Goal: Information Seeking & Learning: Find specific fact

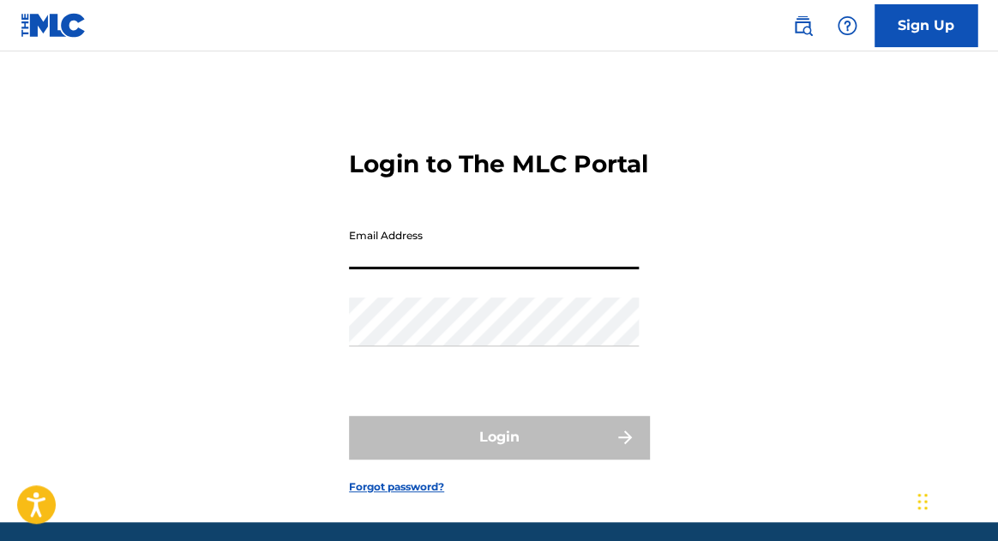
type input "[EMAIL_ADDRESS][DOMAIN_NAME]"
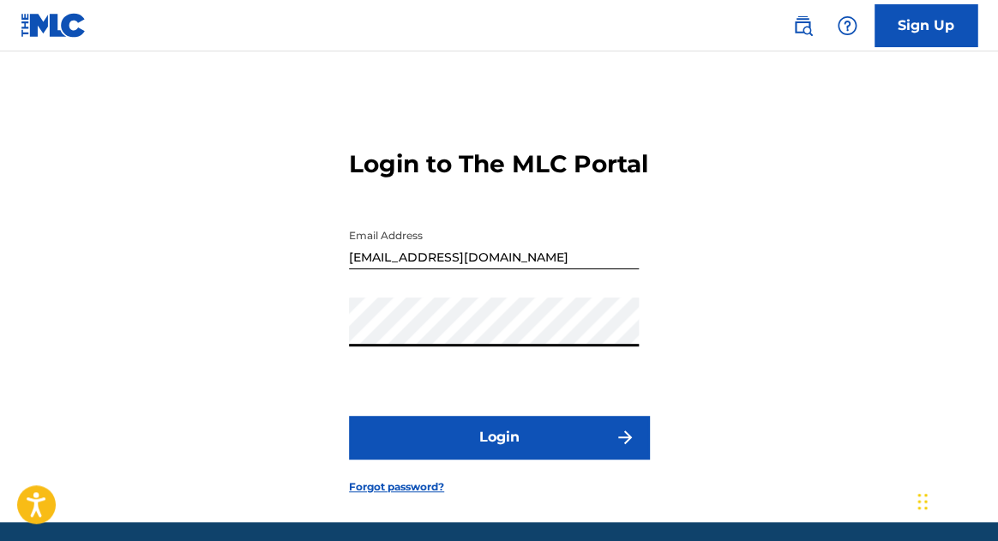
click at [490, 459] on button "Login" at bounding box center [499, 437] width 300 height 43
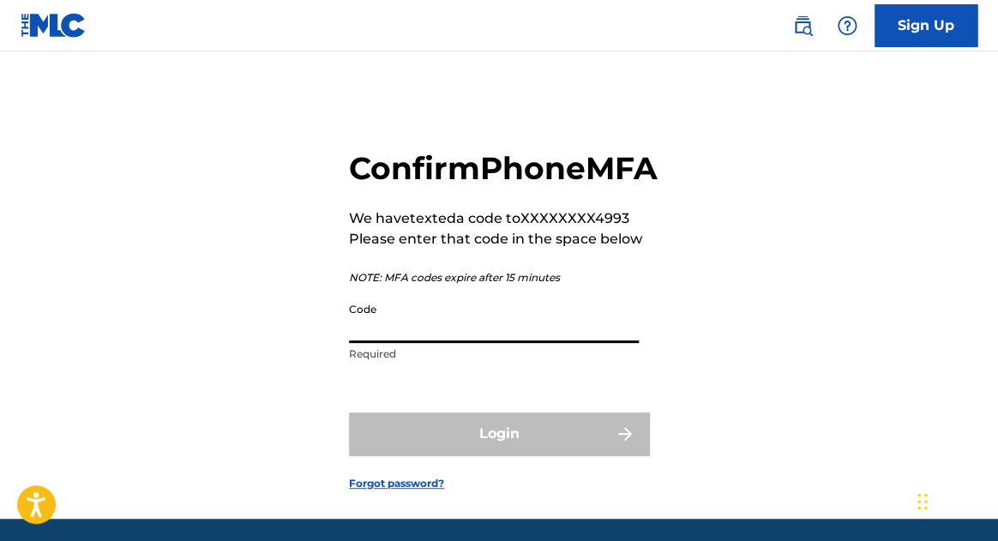
click at [451, 343] on input "Code" at bounding box center [494, 318] width 290 height 49
paste input "573492"
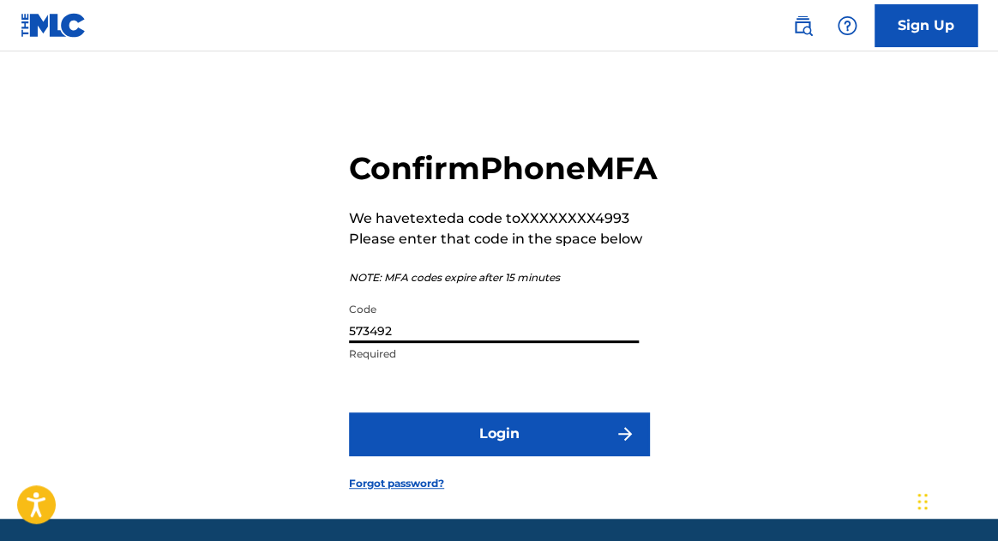
type input "573492"
click at [488, 455] on button "Login" at bounding box center [499, 434] width 300 height 43
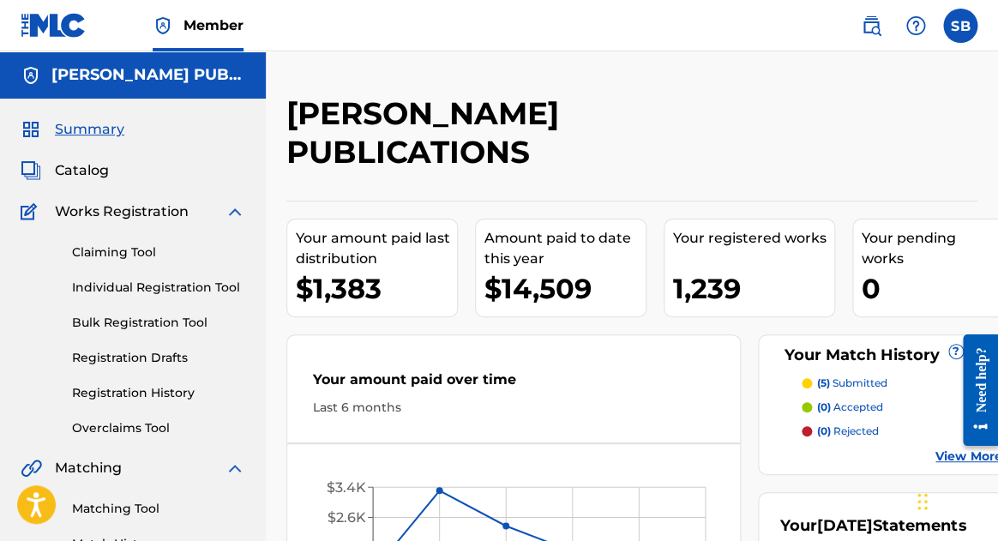
click at [97, 171] on span "Catalog" at bounding box center [82, 170] width 54 height 21
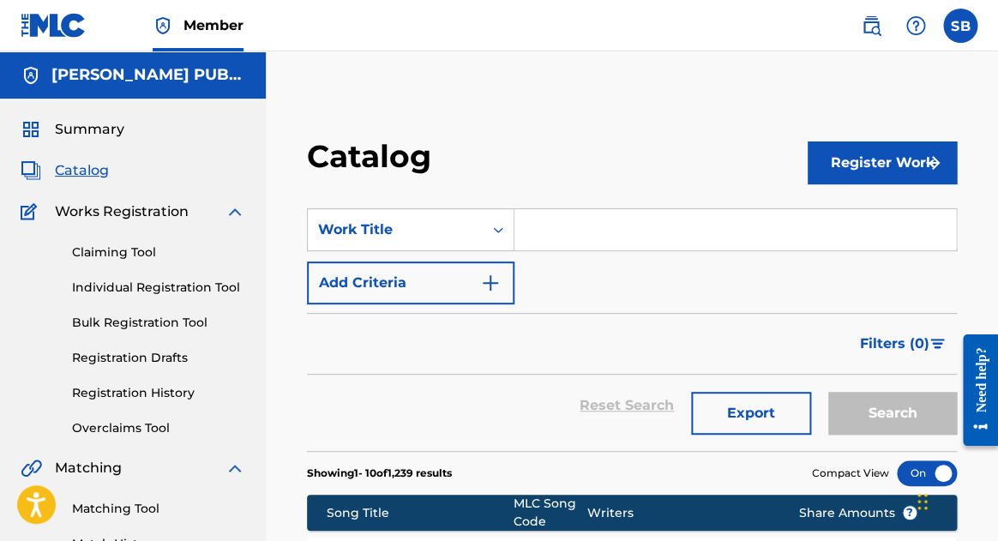
click at [134, 249] on link "Claiming Tool" at bounding box center [158, 253] width 173 height 18
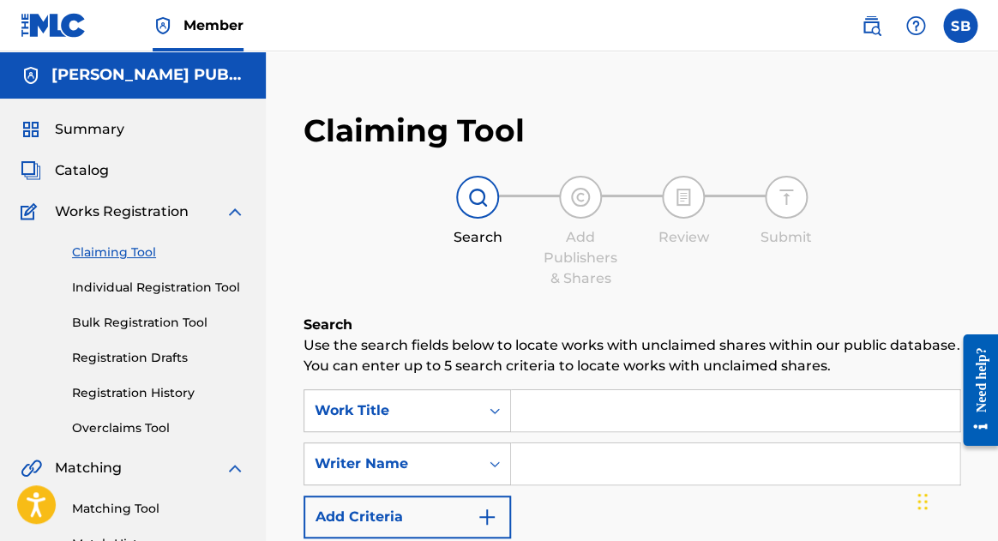
click at [109, 430] on link "Overclaims Tool" at bounding box center [158, 428] width 173 height 18
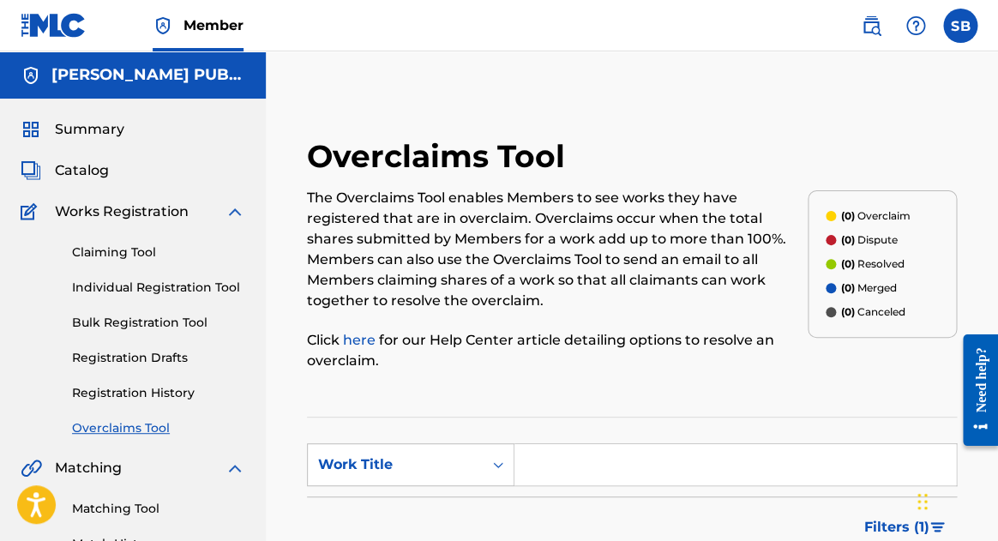
click at [92, 248] on link "Claiming Tool" at bounding box center [158, 253] width 173 height 18
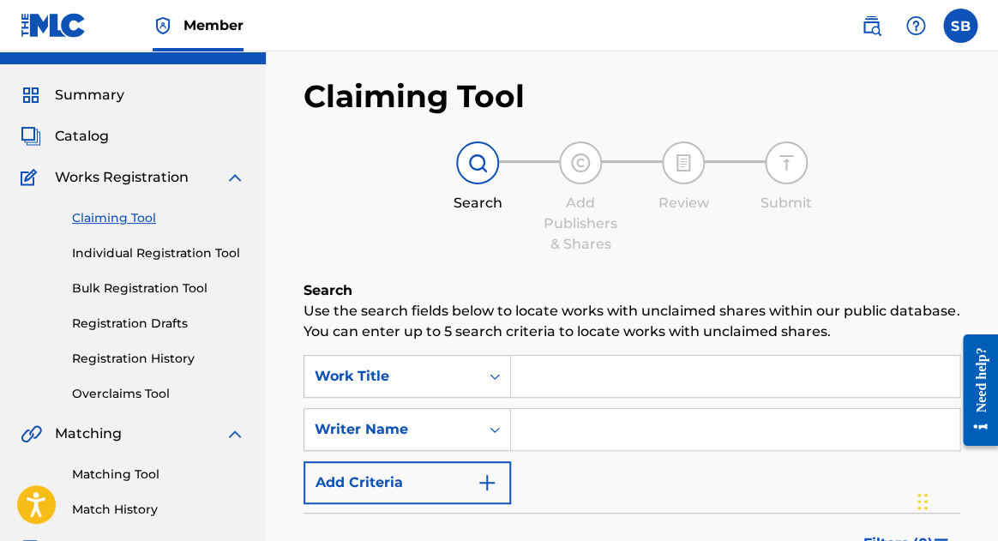
scroll to position [39, 0]
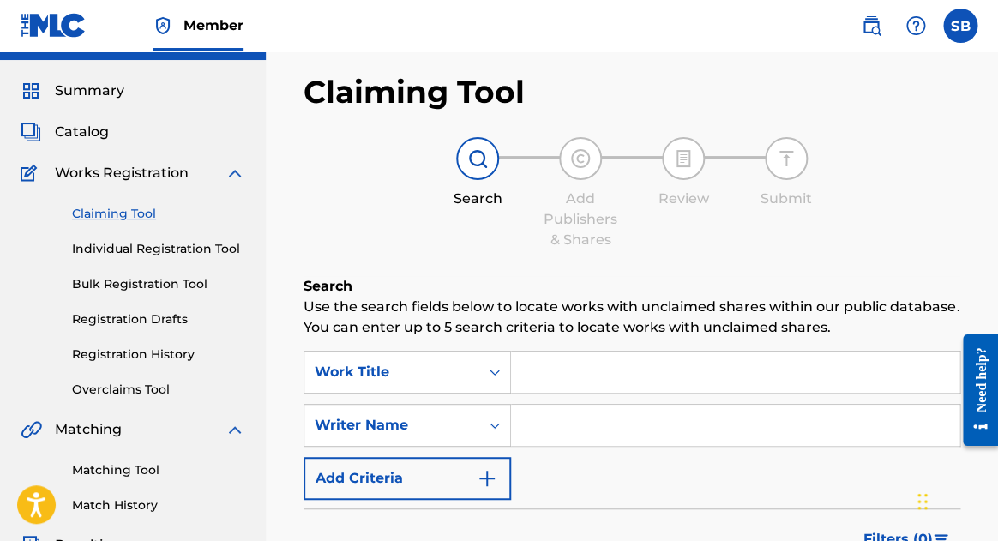
click at [175, 350] on link "Registration History" at bounding box center [158, 355] width 173 height 18
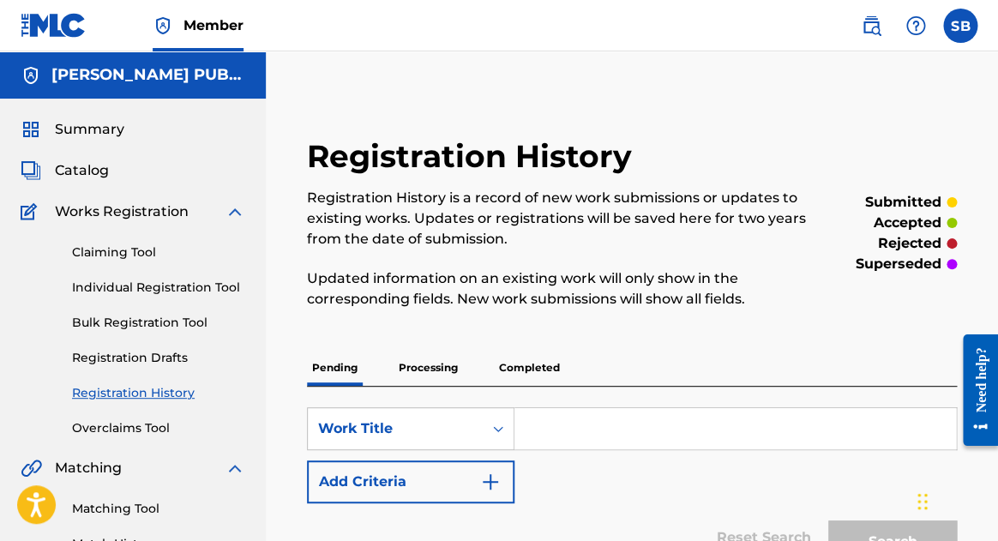
click at [91, 167] on span "Catalog" at bounding box center [82, 170] width 54 height 21
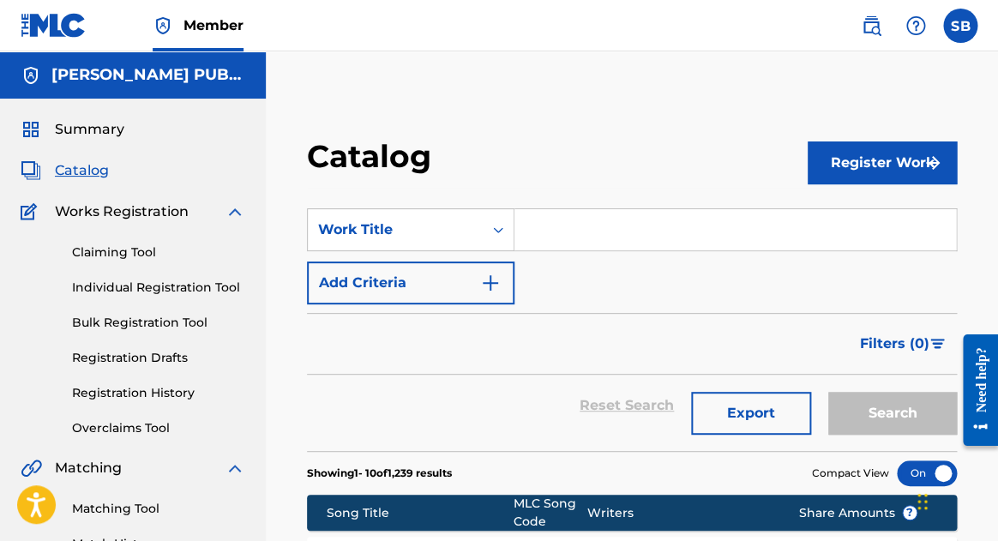
click at [871, 24] on img at bounding box center [871, 25] width 21 height 21
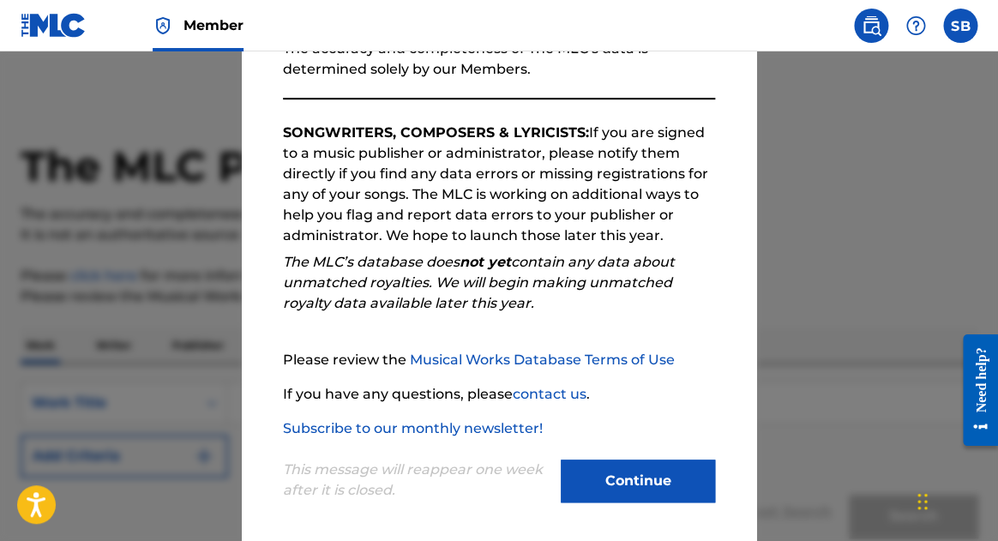
scroll to position [236, 0]
click at [652, 465] on button "Continue" at bounding box center [638, 482] width 154 height 43
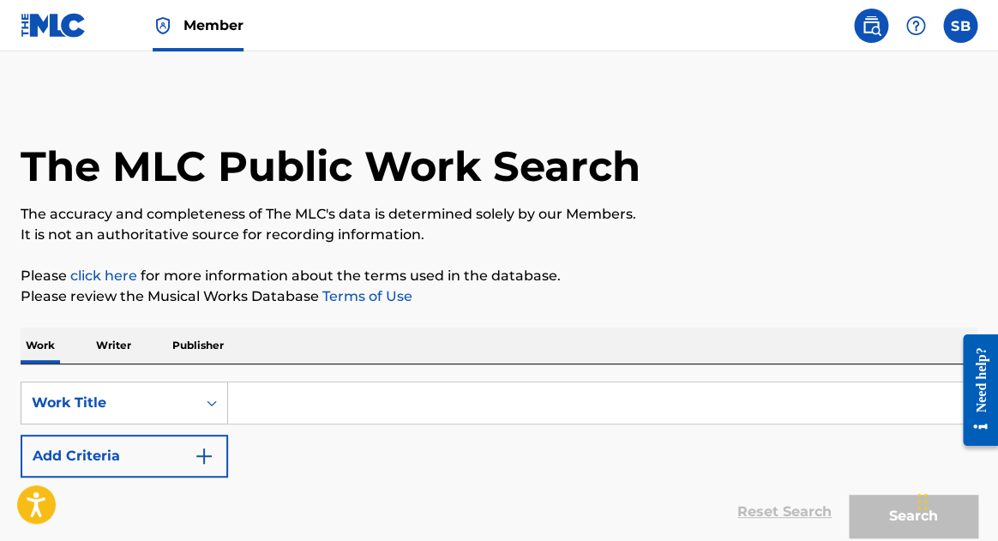
click at [431, 397] on input "Search Form" at bounding box center [602, 403] width 749 height 41
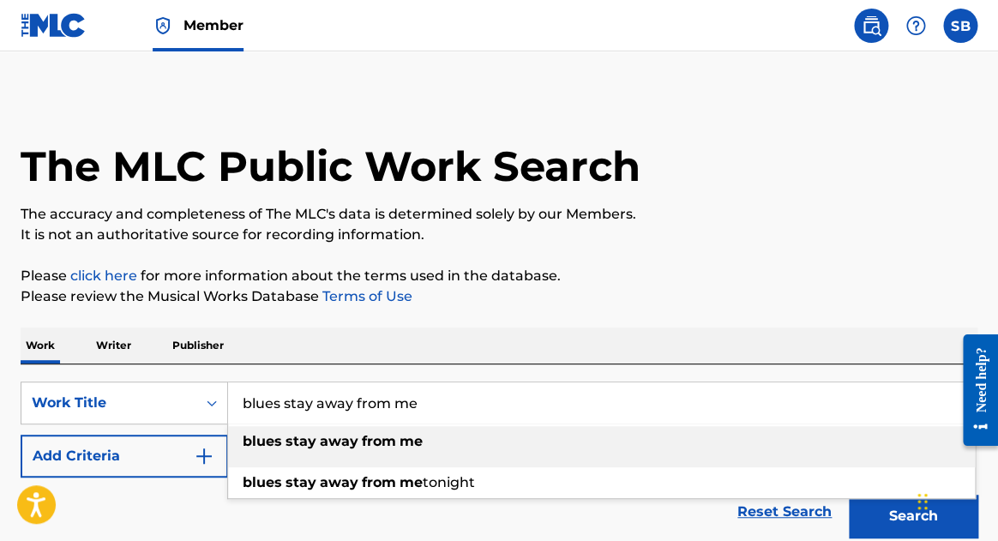
type input "blues stay away from me"
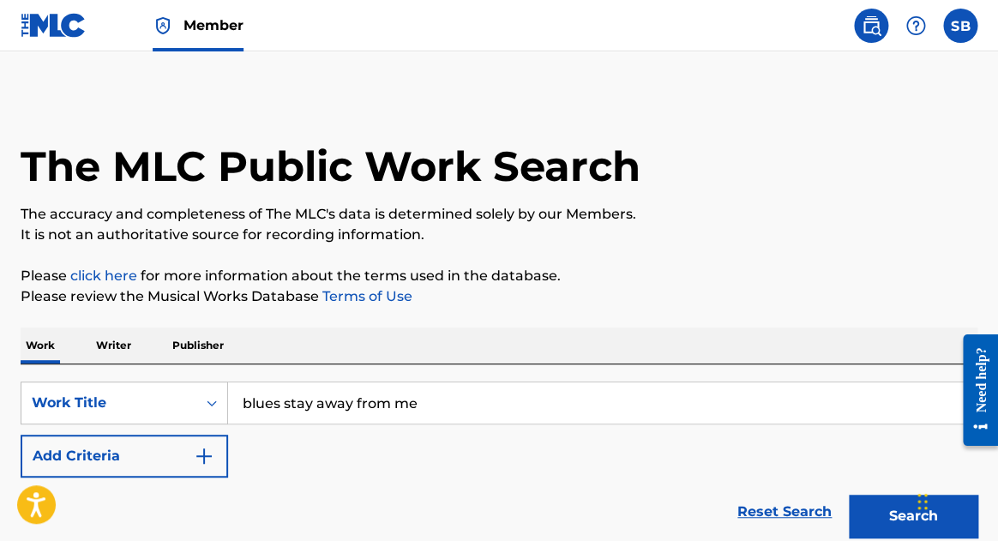
click at [732, 274] on p "Please click here for more information about the terms used in the database." at bounding box center [499, 276] width 957 height 21
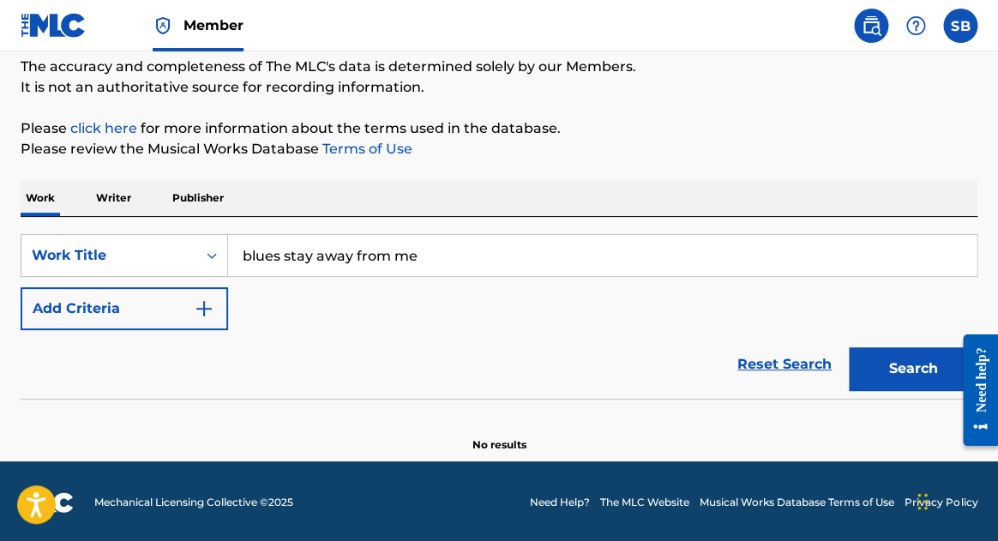
scroll to position [147, 0]
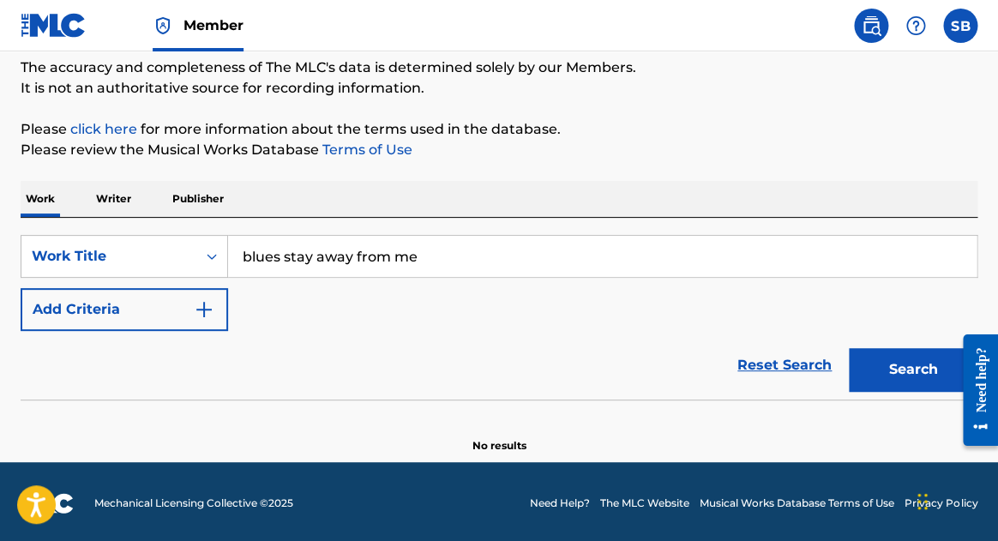
click at [894, 365] on button "Search" at bounding box center [913, 369] width 129 height 43
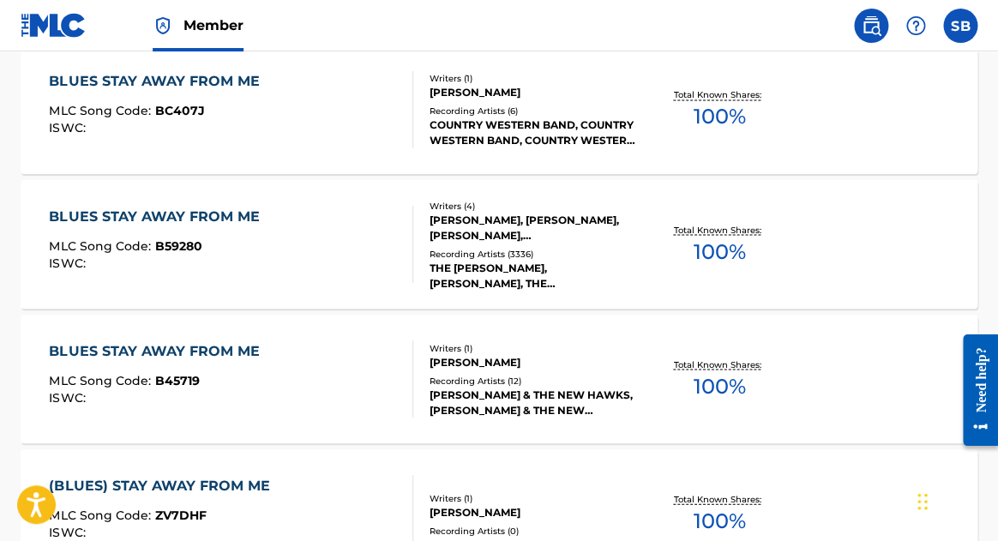
scroll to position [805, 0]
click at [145, 207] on div "BLUES STAY AWAY FROM ME" at bounding box center [158, 215] width 219 height 21
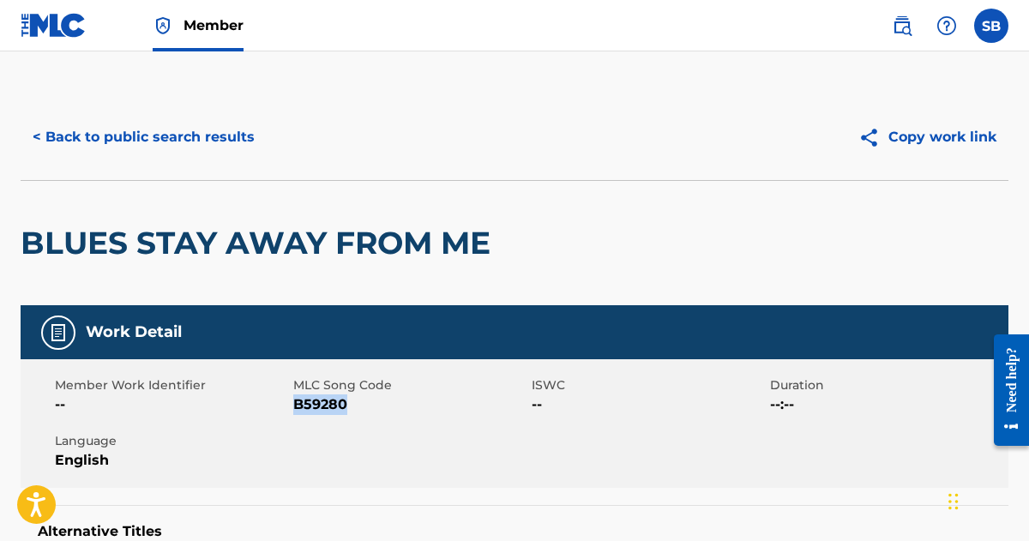
drag, startPoint x: 349, startPoint y: 400, endPoint x: 297, endPoint y: 400, distance: 52.3
click at [297, 400] on span "B59280" at bounding box center [410, 405] width 234 height 21
copy span "B59280"
